Goal: Complete application form

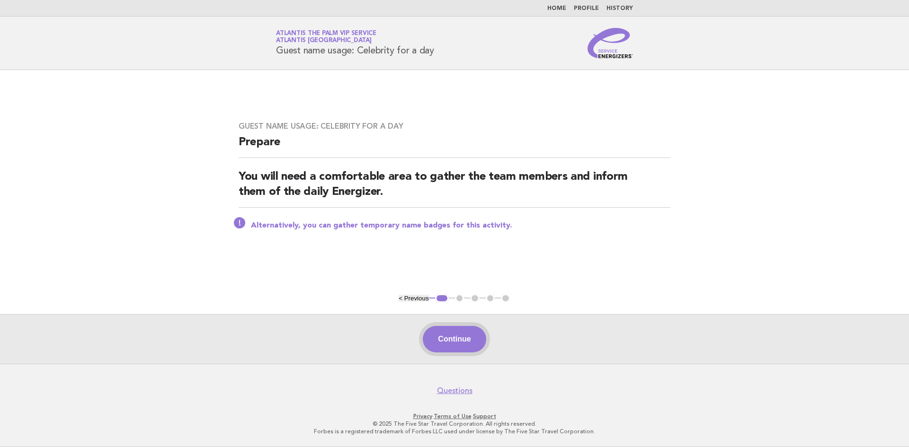
click at [446, 340] on button "Continue" at bounding box center [454, 339] width 63 height 27
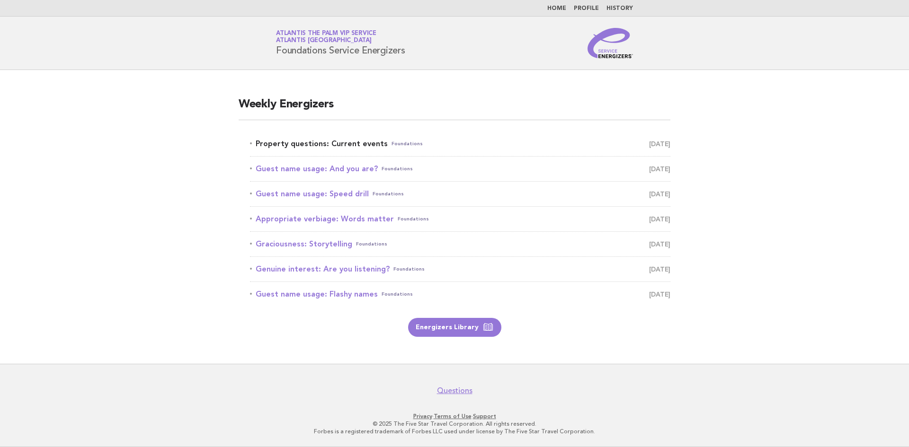
click at [319, 146] on link "Property questions: Current events Foundations [DATE]" at bounding box center [460, 143] width 420 height 13
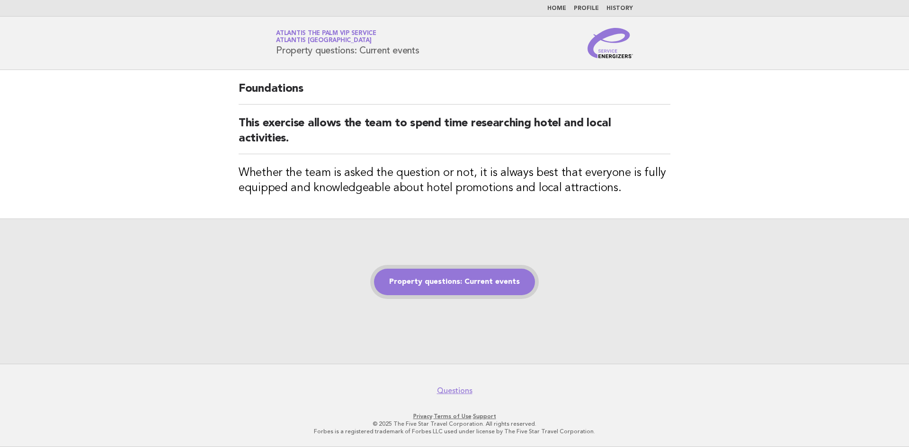
click at [469, 287] on link "Property questions: Current events" at bounding box center [454, 282] width 161 height 27
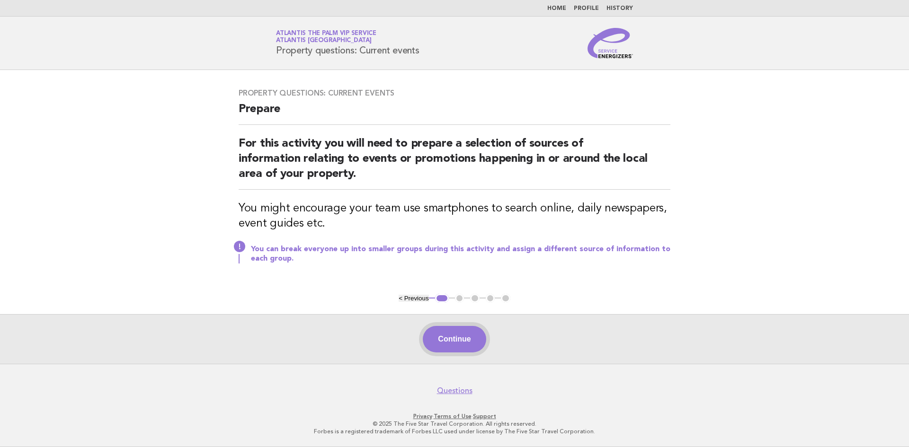
click at [474, 345] on button "Continue" at bounding box center [454, 339] width 63 height 27
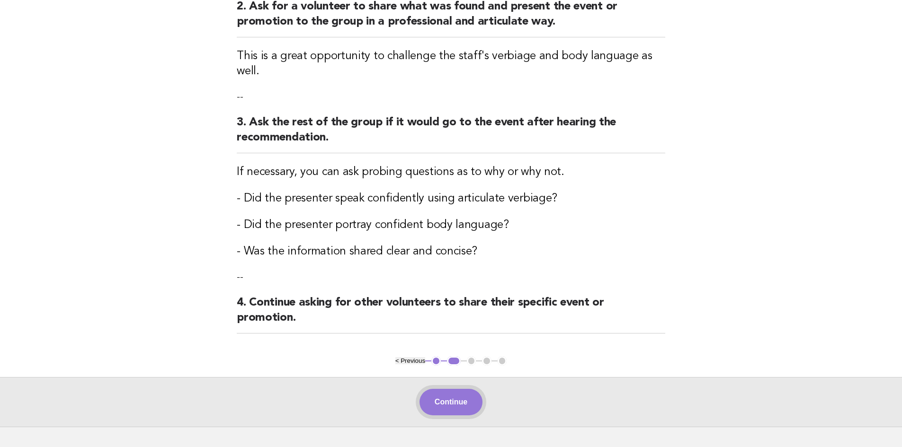
click at [455, 389] on button "Continue" at bounding box center [450, 402] width 63 height 27
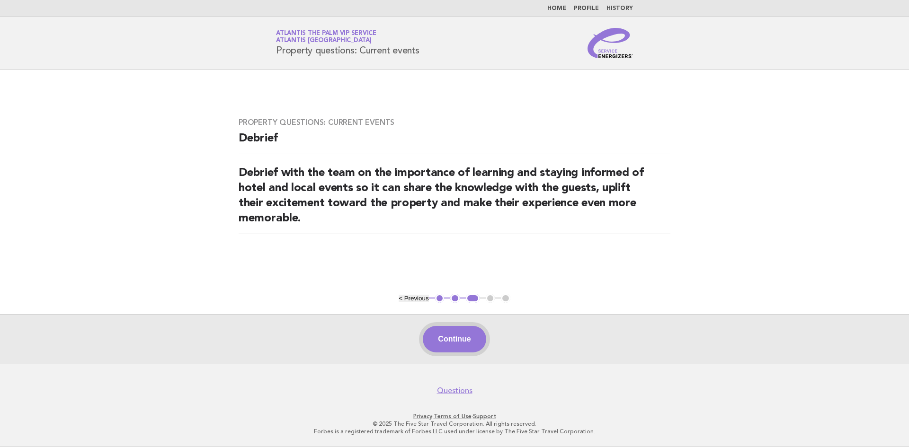
click at [441, 338] on button "Continue" at bounding box center [454, 339] width 63 height 27
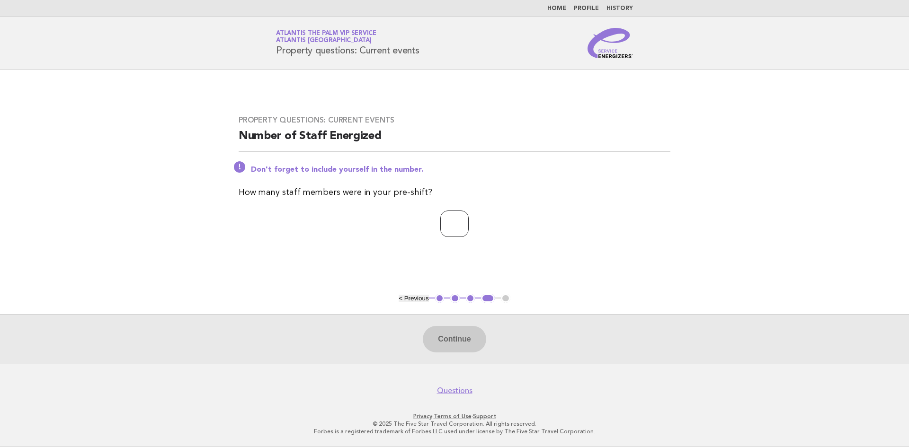
click at [451, 222] on input "number" at bounding box center [454, 224] width 28 height 27
type input "*"
click at [428, 342] on button "Continue" at bounding box center [454, 339] width 63 height 27
